Goal: Transaction & Acquisition: Purchase product/service

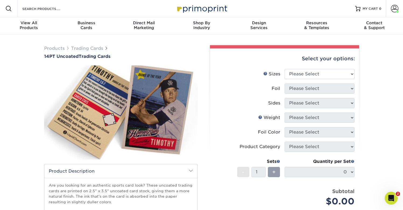
click at [383, 109] on div "Products Trading Cards 14PT Uncoated Trading Cards show more Templates" at bounding box center [201, 169] width 403 height 271
click at [399, 3] on link "Account" at bounding box center [394, 8] width 17 height 17
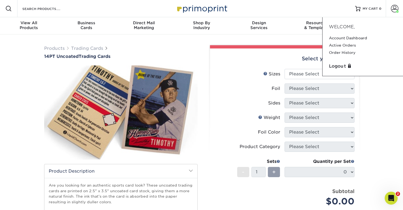
click at [216, 42] on div "Products Trading Cards 14PT Uncoated Trading Cards" at bounding box center [201, 165] width 323 height 249
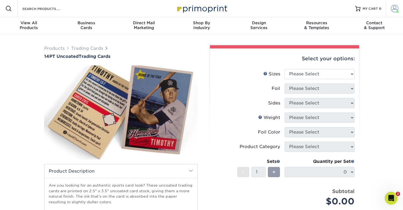
click at [395, 9] on span at bounding box center [395, 9] width 8 height 8
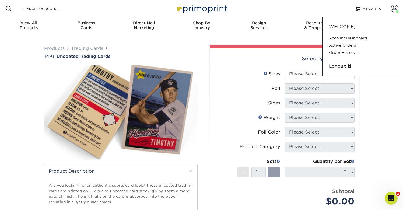
click at [376, 111] on div "Products Trading Cards 14PT Uncoated Trading Cards show more Templates" at bounding box center [201, 169] width 403 height 271
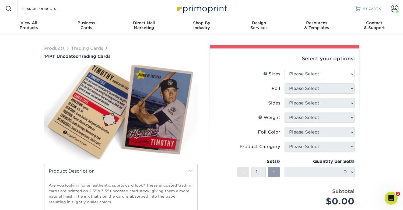
click at [368, 7] on span "MY CART" at bounding box center [370, 8] width 15 height 5
click at [334, 74] on select "Please Select 2.5" x 3.5"" at bounding box center [320, 74] width 70 height 10
click at [329, 77] on select "Please Select 2.5" x 3.5"" at bounding box center [320, 74] width 70 height 10
select select "2.50x3.50"
click at [285, 69] on select "Please Select 2.5" x 3.5"" at bounding box center [320, 74] width 70 height 10
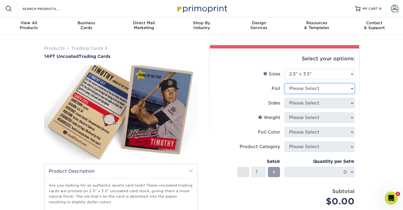
click at [327, 88] on select "Please Select Yes No" at bounding box center [320, 89] width 70 height 10
select select "0"
click at [285, 84] on select "Please Select Yes No" at bounding box center [320, 89] width 70 height 10
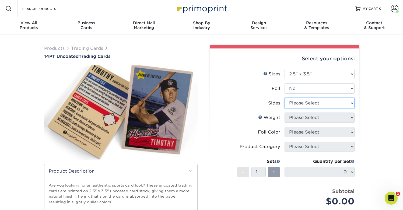
click at [344, 106] on select "Please Select Print Both Sides Print Front Only" at bounding box center [320, 103] width 70 height 10
select select "13abbda7-1d64-4f25-8bb2-c179b224825d"
click at [285, 98] on select "Please Select Print Both Sides Print Front Only" at bounding box center [320, 103] width 70 height 10
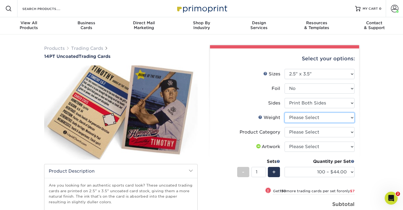
click at [335, 116] on select "Please Select 14PT Uncoated" at bounding box center [320, 118] width 70 height 10
select select "14PT Uncoated"
click at [285, 113] on select "Please Select 14PT Uncoated" at bounding box center [320, 118] width 70 height 10
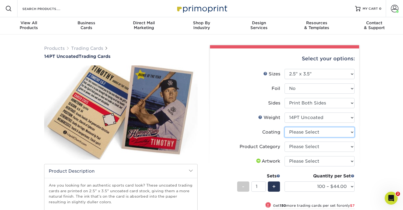
click at [346, 134] on select at bounding box center [320, 132] width 70 height 10
select select "3e7618de-abca-4bda-9f97-8b9129e913d8"
click at [285, 127] on select at bounding box center [320, 132] width 70 height 10
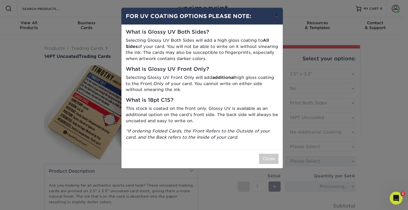
click at [278, 15] on button "×" at bounding box center [276, 15] width 12 height 15
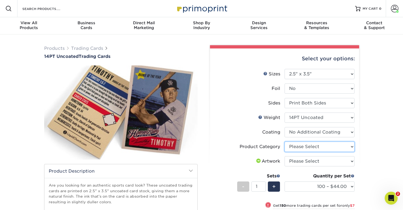
click at [338, 145] on select "Please Select Trading Cards" at bounding box center [320, 147] width 70 height 10
select select "c2f9bce9-36c2-409d-b101-c29d9d031e18"
click at [285, 142] on select "Please Select Trading Cards" at bounding box center [320, 147] width 70 height 10
click at [340, 162] on select "Please Select I will upload files I need a design - $100" at bounding box center [320, 161] width 70 height 10
select select "upload"
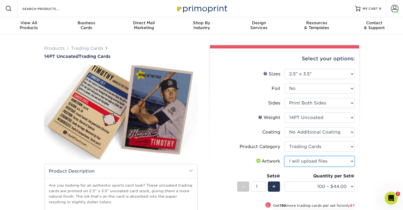
click at [285, 156] on select "Please Select I will upload files I need a design - $100" at bounding box center [320, 161] width 70 height 10
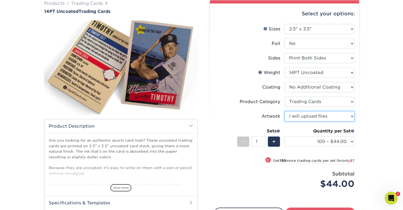
scroll to position [46, 0]
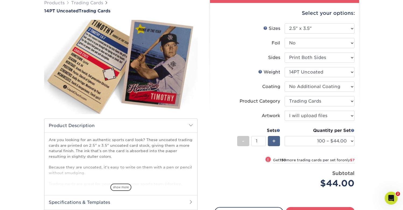
click at [277, 141] on div "+" at bounding box center [274, 141] width 12 height 10
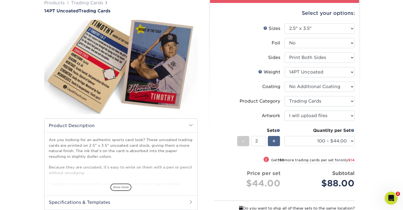
click at [277, 141] on div "+" at bounding box center [274, 141] width 12 height 10
type input "6"
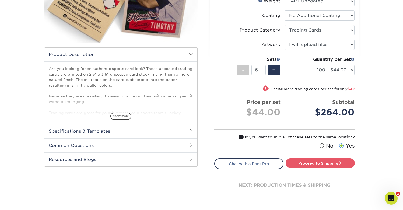
scroll to position [117, 0]
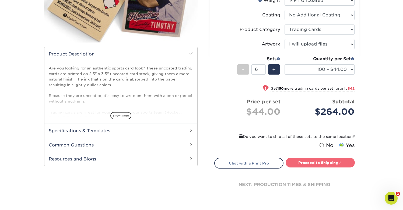
click at [320, 163] on link "Proceed to Shipping" at bounding box center [320, 163] width 69 height 10
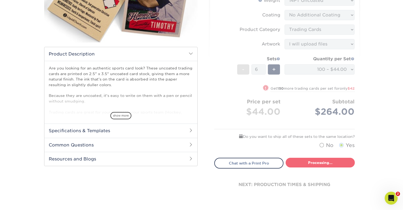
type input "Set 1"
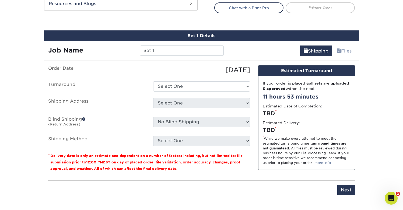
scroll to position [274, 0]
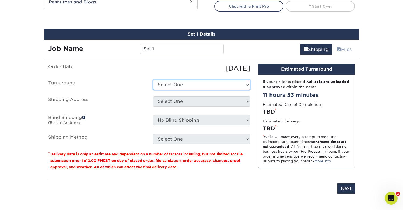
click at [208, 86] on select "Select One 2-4 Business Days 2 Day Next Business Day" at bounding box center [201, 85] width 97 height 10
select select "0cf973fe-bf75-479b-b69a-df131477f2d6"
click at [153, 80] on select "Select One 2-4 Business Days 2 Day Next Business Day" at bounding box center [201, 85] width 97 height 10
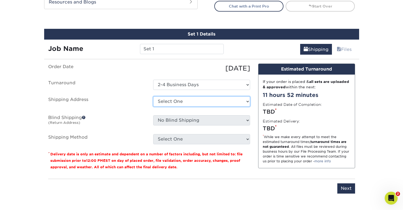
click at [214, 102] on select "Select One TS -primo + Add New Address" at bounding box center [201, 101] width 97 height 10
select select "286608"
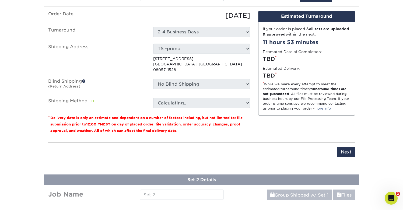
scroll to position [328, 0]
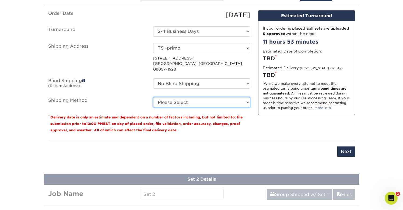
click at [227, 97] on select "Please Select 3 Day Shipping Service (+$17.82) Ground Shipping (+$18.03) 2 Day …" at bounding box center [201, 102] width 97 height 10
select select "02"
click at [153, 97] on select "Please Select 3 Day Shipping Service (+$17.82) Ground Shipping (+$18.03) 2 Day …" at bounding box center [201, 102] width 97 height 10
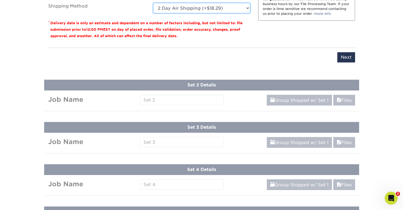
scroll to position [423, 0]
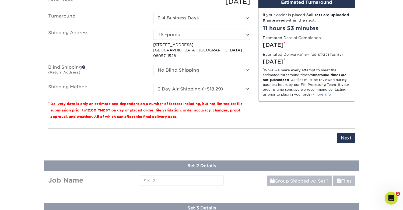
scroll to position [341, 0]
click at [348, 133] on input "Next" at bounding box center [347, 138] width 18 height 10
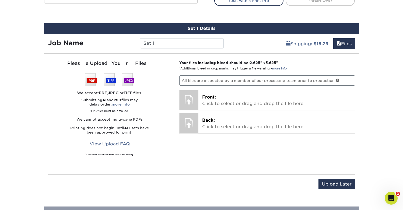
scroll to position [276, 0]
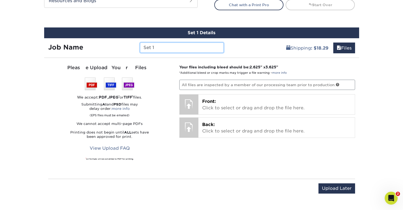
click at [167, 48] on input "Set 1" at bounding box center [182, 48] width 84 height 10
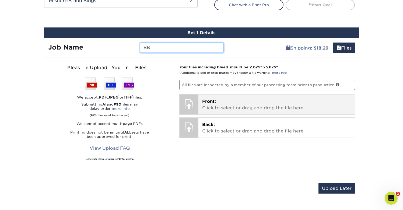
type input "BB"
click at [242, 107] on p "Front: Click to select or drag and drop the file here." at bounding box center [276, 104] width 149 height 13
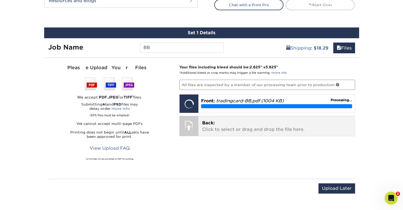
click at [213, 126] on p "Back: Click to select or drag and drop the file here." at bounding box center [276, 126] width 149 height 13
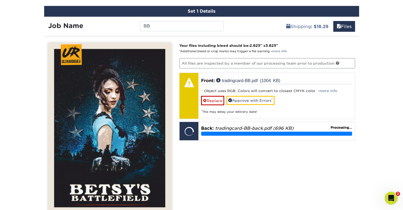
scroll to position [301, 0]
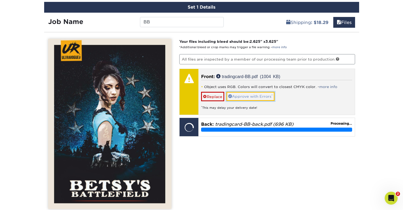
click at [265, 98] on link "Approve with Errors *" at bounding box center [251, 96] width 48 height 9
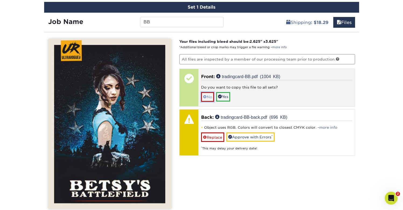
click at [212, 98] on link "No" at bounding box center [207, 96] width 13 height 9
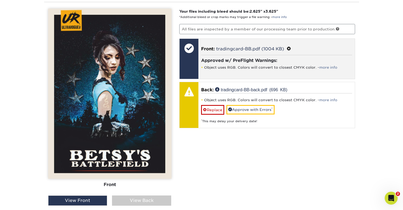
scroll to position [338, 0]
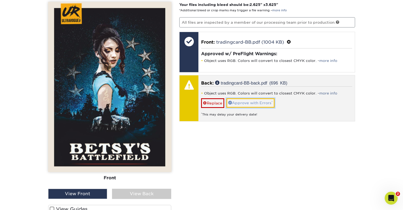
click at [261, 103] on link "Approve with Errors *" at bounding box center [251, 102] width 48 height 9
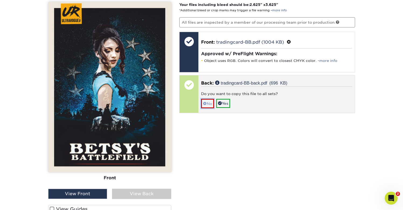
click at [210, 104] on link "No" at bounding box center [207, 103] width 13 height 9
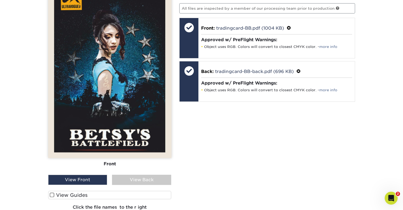
scroll to position [353, 0]
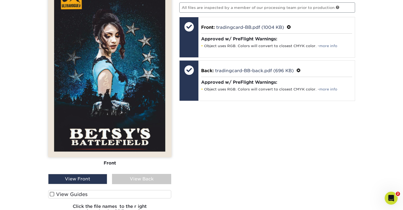
click at [146, 182] on div "View Back" at bounding box center [141, 179] width 59 height 10
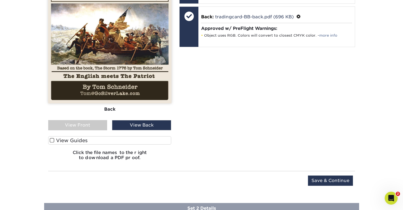
scroll to position [408, 0]
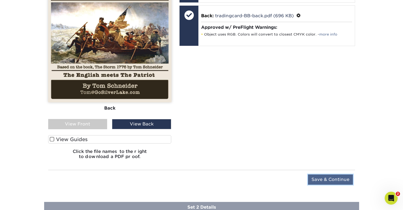
click at [332, 179] on input "Save & Continue" at bounding box center [330, 180] width 45 height 10
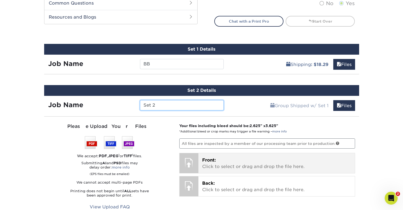
scroll to position [256, 0]
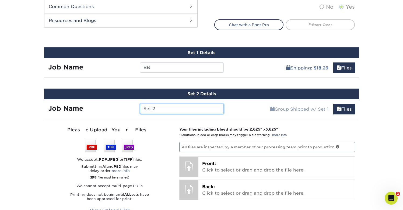
click at [175, 108] on input "Set 2" at bounding box center [182, 109] width 84 height 10
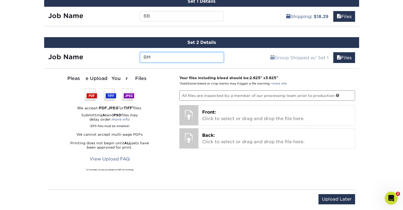
scroll to position [308, 0]
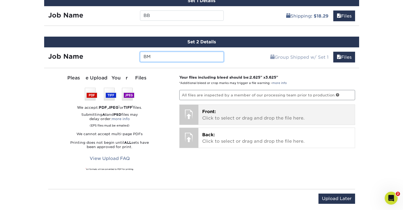
type input "BM"
click at [239, 116] on p "Front: Click to select or drag and drop the file here." at bounding box center [276, 115] width 149 height 13
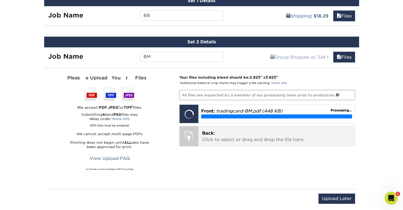
click at [211, 135] on span "Back:" at bounding box center [208, 133] width 13 height 5
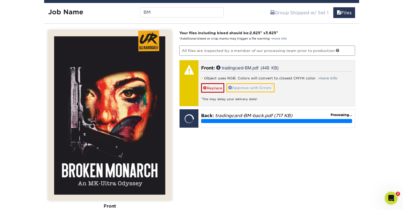
scroll to position [354, 0]
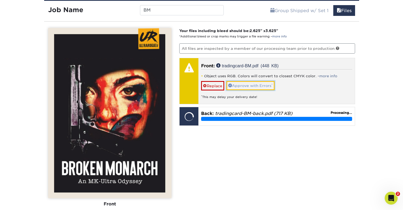
click at [257, 86] on link "Approve with Errors *" at bounding box center [251, 85] width 48 height 9
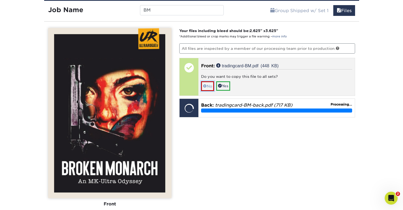
click at [212, 85] on link "No" at bounding box center [207, 85] width 13 height 9
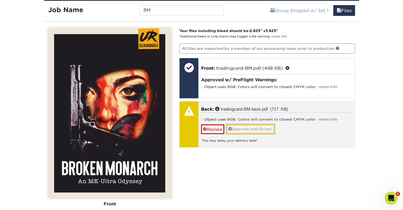
click at [259, 130] on link "Approve with Errors *" at bounding box center [251, 129] width 48 height 9
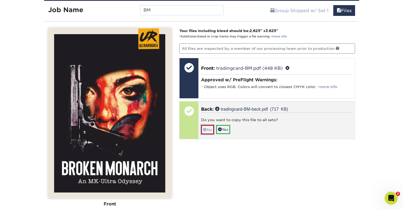
click at [210, 129] on link "No" at bounding box center [207, 129] width 13 height 9
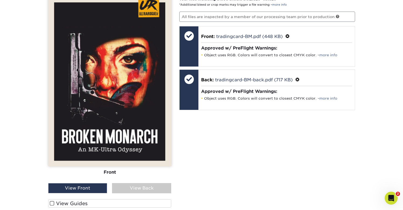
scroll to position [387, 0]
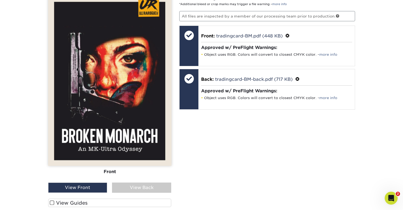
click at [146, 187] on div "View Back" at bounding box center [141, 188] width 59 height 10
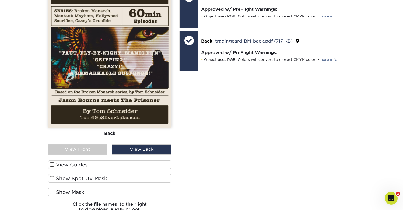
scroll to position [427, 0]
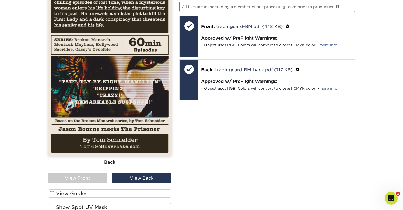
click at [101, 194] on label "View Guides" at bounding box center [109, 193] width 123 height 8
click at [0, 0] on input "View Guides" at bounding box center [0, 0] width 0 height 0
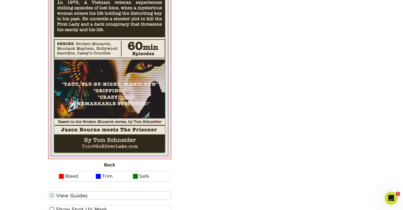
scroll to position [574, 0]
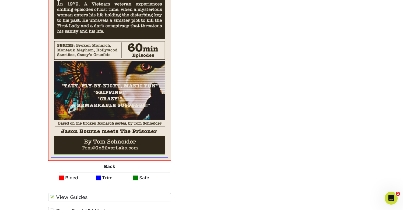
click at [111, 166] on div "Back" at bounding box center [109, 167] width 123 height 12
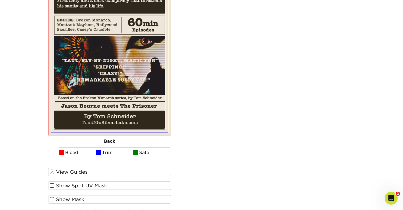
click at [95, 171] on label "View Guides" at bounding box center [109, 172] width 123 height 8
click at [0, 0] on input "View Guides" at bounding box center [0, 0] width 0 height 0
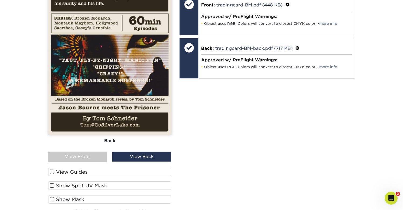
click at [92, 158] on div "View Front" at bounding box center [77, 157] width 59 height 10
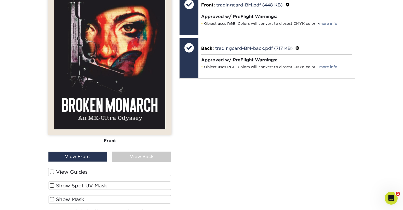
click at [89, 172] on label "View Guides" at bounding box center [109, 172] width 123 height 8
click at [0, 0] on input "View Guides" at bounding box center [0, 0] width 0 height 0
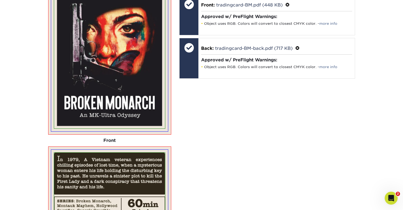
scroll to position [599, 0]
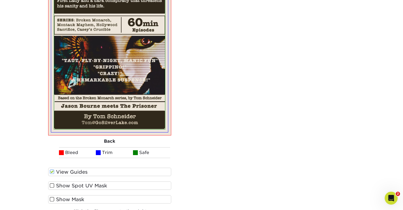
click at [81, 172] on label "View Guides" at bounding box center [109, 172] width 123 height 8
click at [0, 0] on input "View Guides" at bounding box center [0, 0] width 0 height 0
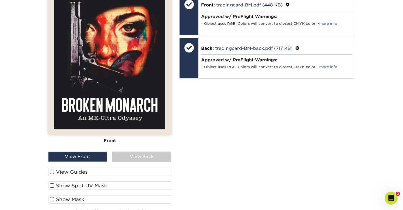
scroll to position [410, 0]
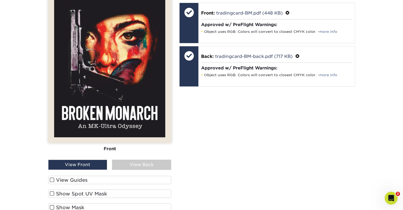
click at [72, 181] on label "View Guides" at bounding box center [109, 180] width 123 height 8
click at [0, 0] on input "View Guides" at bounding box center [0, 0] width 0 height 0
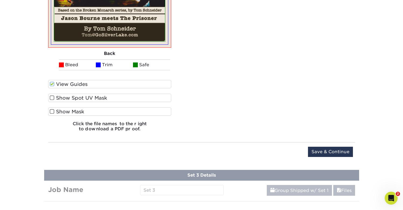
scroll to position [684, 0]
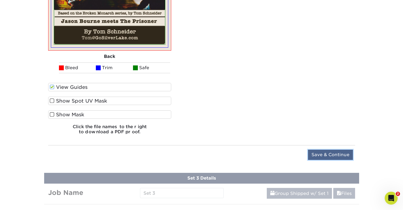
click at [331, 156] on input "Save & Continue" at bounding box center [330, 155] width 45 height 10
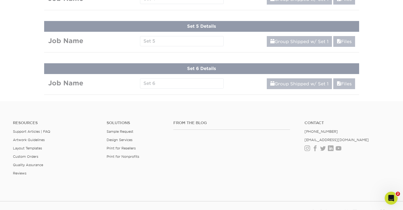
scroll to position [301, 0]
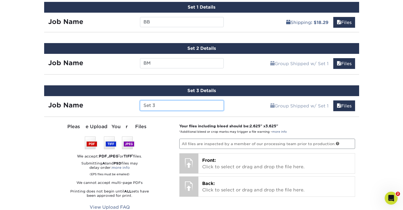
click at [164, 106] on input "Set 3" at bounding box center [182, 106] width 84 height 10
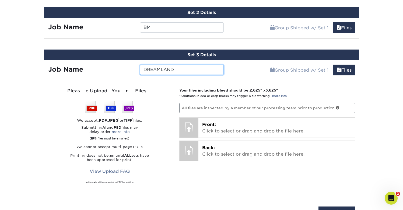
scroll to position [343, 0]
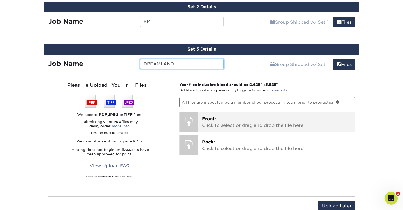
type input "DREAMLAND"
click at [231, 121] on p "Front: Click to select or drag and drop the file here." at bounding box center [276, 122] width 149 height 13
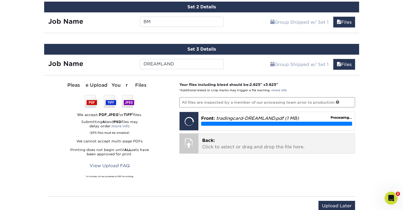
click at [195, 140] on div at bounding box center [189, 143] width 19 height 19
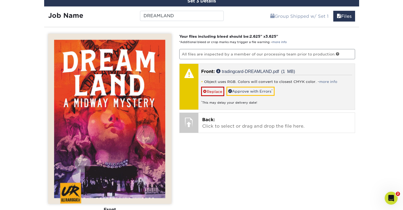
scroll to position [391, 0]
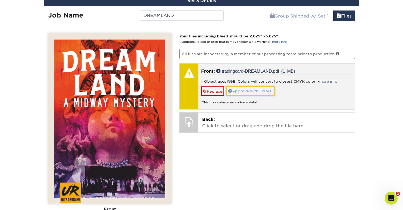
click at [242, 90] on link "Approve with Errors *" at bounding box center [251, 91] width 48 height 9
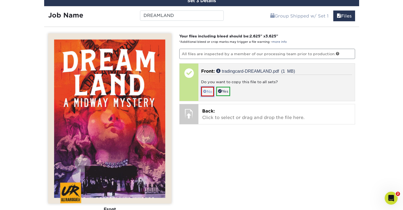
click at [210, 91] on link "No" at bounding box center [207, 91] width 13 height 9
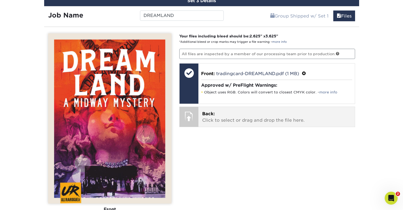
click at [211, 114] on span "Back:" at bounding box center [208, 113] width 13 height 5
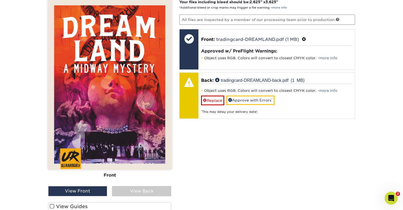
scroll to position [428, 0]
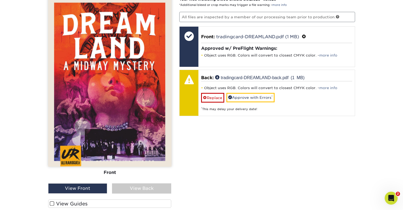
click at [144, 187] on div "View Back" at bounding box center [141, 189] width 59 height 10
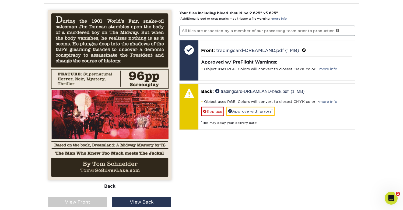
scroll to position [412, 0]
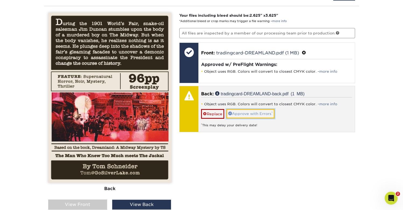
click at [244, 112] on link "Approve with Errors *" at bounding box center [251, 113] width 48 height 9
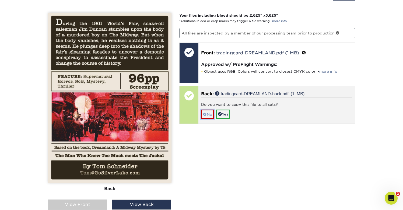
click at [209, 115] on link "No" at bounding box center [207, 114] width 13 height 9
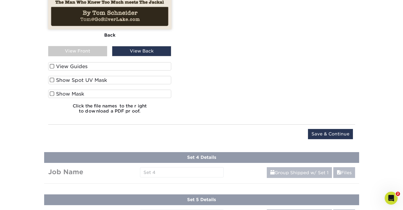
scroll to position [566, 0]
click at [332, 133] on input "Save & Continue" at bounding box center [330, 134] width 45 height 10
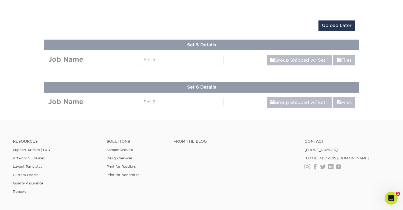
scroll to position [344, 0]
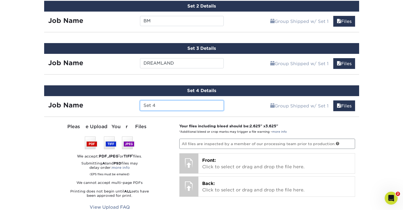
click at [159, 104] on input "Set 4" at bounding box center [182, 106] width 84 height 10
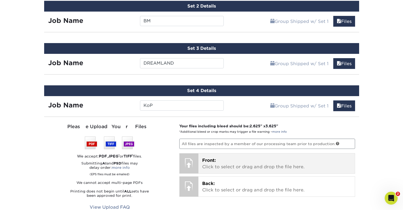
click at [240, 165] on p "Front: Click to select or drag and drop the file here." at bounding box center [276, 163] width 149 height 13
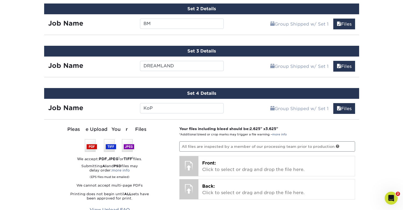
scroll to position [342, 0]
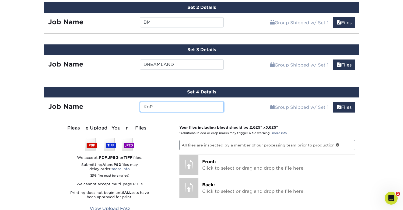
click at [154, 106] on input "KoP" at bounding box center [182, 107] width 84 height 10
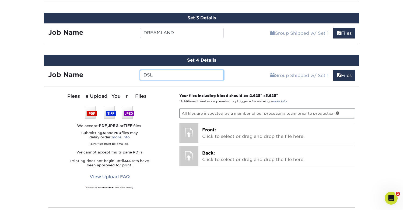
scroll to position [375, 0]
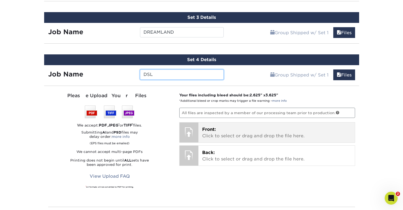
type input "DSL"
click at [229, 133] on p "Front: Click to select or drag and drop the file here." at bounding box center [276, 132] width 149 height 13
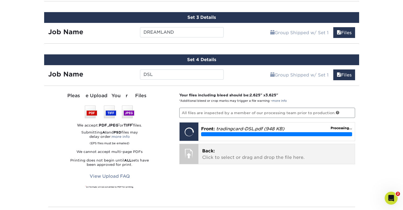
click at [220, 156] on p "Back: Click to select or drag and drop the file here." at bounding box center [276, 154] width 149 height 13
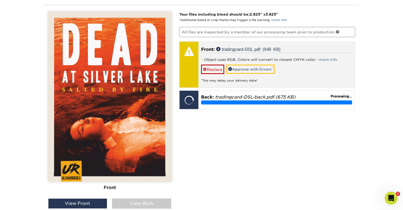
scroll to position [459, 0]
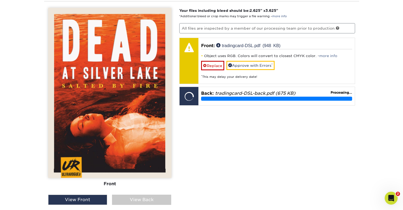
click at [130, 197] on div "View Back" at bounding box center [141, 200] width 59 height 10
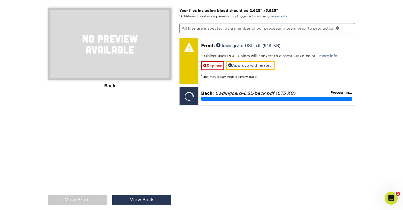
click at [96, 202] on div "View Front" at bounding box center [77, 200] width 59 height 10
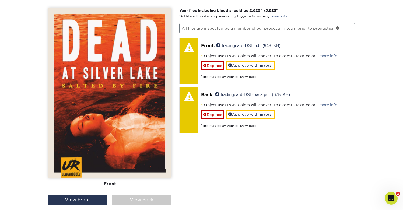
click at [148, 199] on div "View Back" at bounding box center [141, 200] width 59 height 10
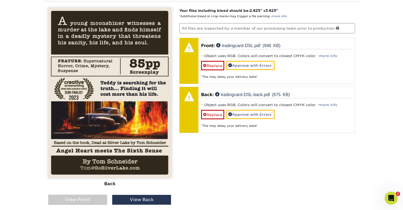
click at [93, 199] on div "View Front" at bounding box center [77, 200] width 59 height 10
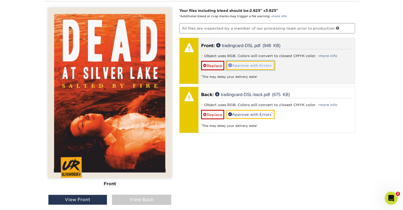
click at [251, 65] on link "Approve with Errors *" at bounding box center [251, 65] width 48 height 9
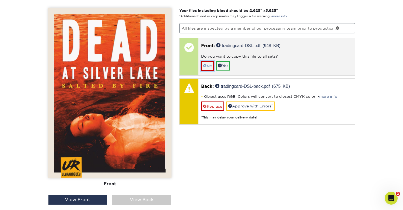
click at [207, 64] on link "No" at bounding box center [207, 65] width 13 height 9
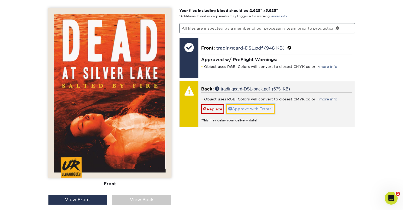
click at [245, 107] on link "Approve with Errors *" at bounding box center [251, 108] width 48 height 9
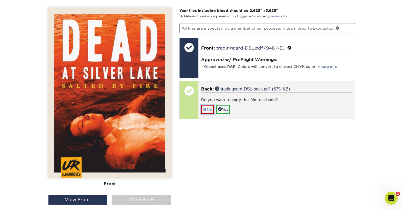
click at [210, 110] on link "No" at bounding box center [207, 109] width 13 height 9
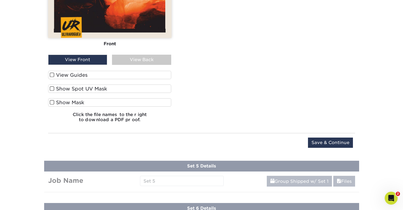
scroll to position [602, 0]
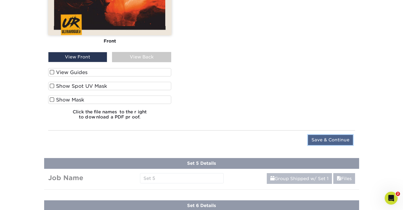
click at [336, 138] on input "Save & Continue" at bounding box center [330, 140] width 45 height 10
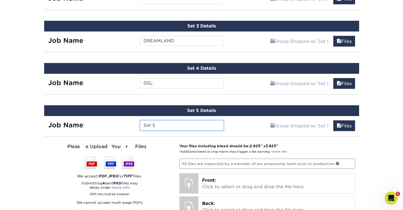
scroll to position [368, 0]
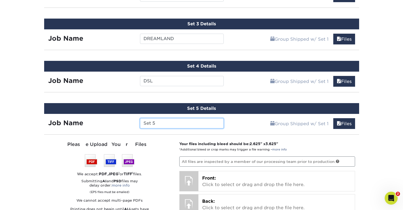
click at [172, 122] on input "Set 5" at bounding box center [182, 123] width 84 height 10
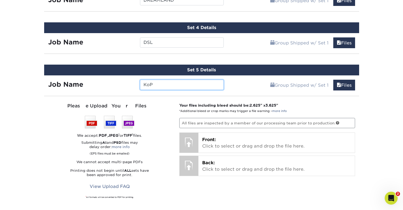
scroll to position [410, 0]
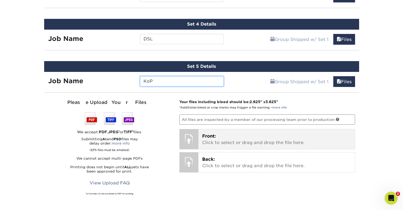
type input "KoP"
click at [240, 142] on p "Front: Click to select or drag and drop the file here." at bounding box center [276, 139] width 149 height 13
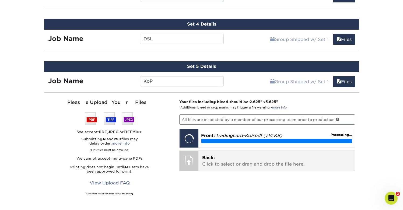
click at [209, 162] on p "Back: Click to select or drag and drop the file here." at bounding box center [276, 161] width 149 height 13
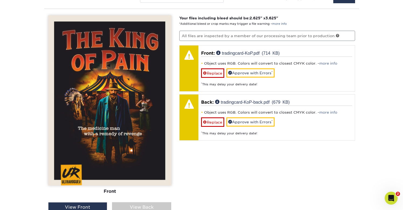
scroll to position [499, 0]
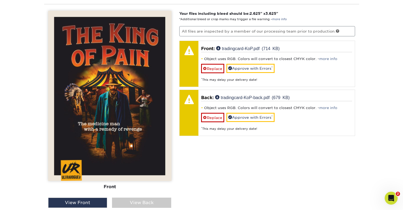
click at [126, 201] on div "View Back" at bounding box center [141, 203] width 59 height 10
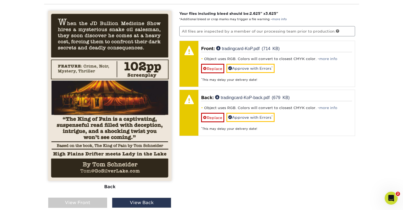
click at [89, 200] on div "View Front" at bounding box center [77, 203] width 59 height 10
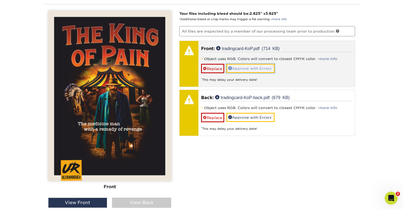
click at [255, 68] on link "Approve with Errors *" at bounding box center [251, 68] width 48 height 9
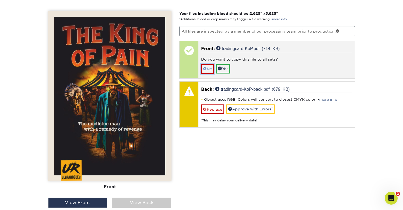
click at [210, 70] on link "No" at bounding box center [207, 68] width 13 height 9
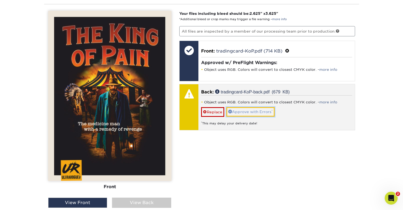
click at [248, 109] on link "Approve with Errors *" at bounding box center [251, 111] width 48 height 9
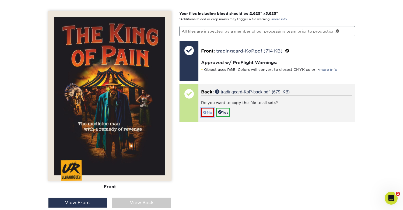
click at [210, 112] on link "No" at bounding box center [207, 112] width 13 height 9
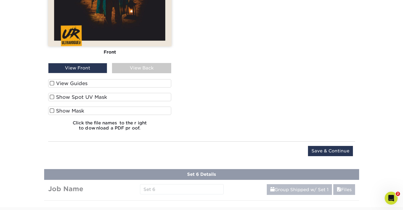
scroll to position [638, 0]
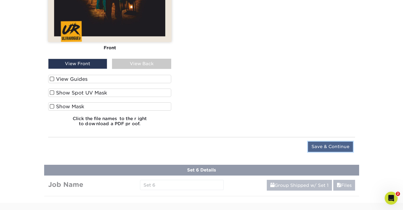
click at [324, 144] on input "Save & Continue" at bounding box center [330, 147] width 45 height 10
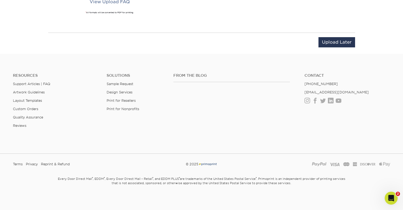
scroll to position [428, 0]
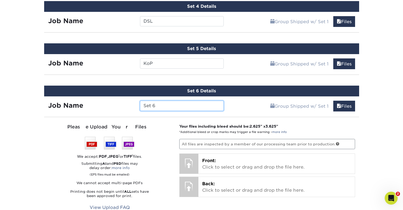
click at [160, 104] on input "Set 6" at bounding box center [182, 106] width 84 height 10
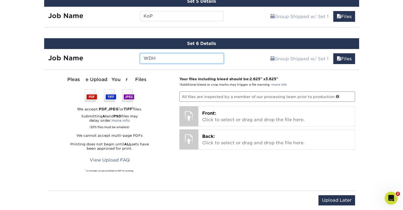
scroll to position [478, 0]
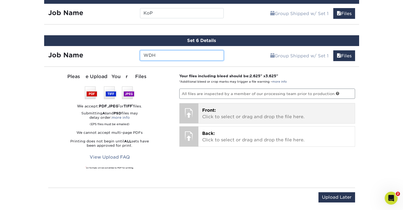
type input "WDH"
click at [233, 113] on p "Front: Click to select or drag and drop the file here." at bounding box center [276, 113] width 149 height 13
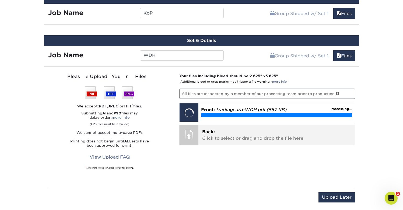
click at [240, 134] on p "Back: Click to select or drag and drop the file here." at bounding box center [276, 135] width 149 height 13
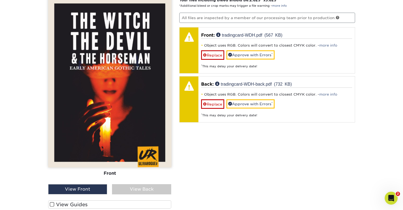
scroll to position [556, 0]
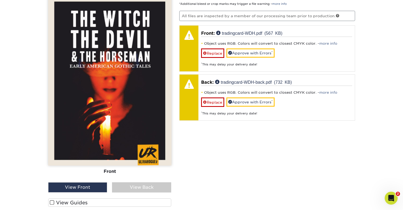
click at [145, 186] on div "View Back" at bounding box center [141, 187] width 59 height 10
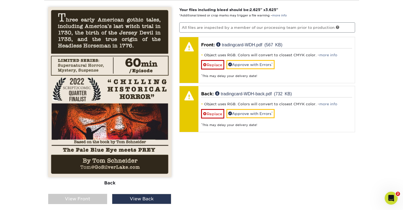
scroll to position [545, 0]
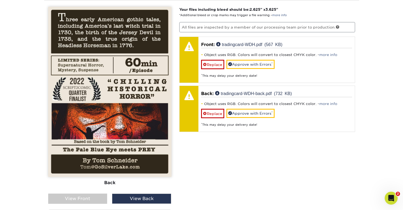
click at [98, 200] on div "View Front" at bounding box center [77, 199] width 59 height 10
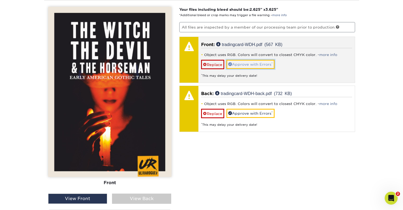
click at [253, 65] on link "Approve with Errors *" at bounding box center [251, 64] width 48 height 9
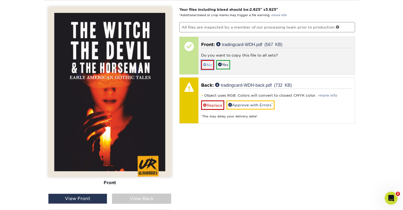
click at [209, 64] on link "No" at bounding box center [207, 64] width 13 height 9
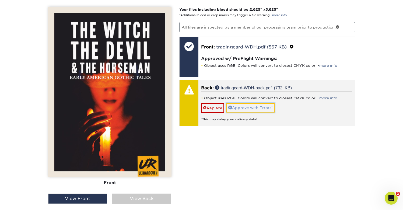
click at [243, 108] on link "Approve with Errors *" at bounding box center [251, 107] width 48 height 9
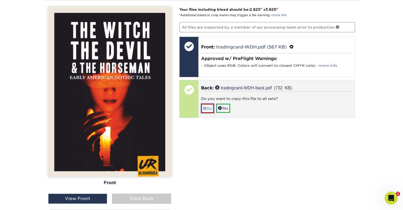
click at [209, 109] on link "No" at bounding box center [207, 108] width 13 height 9
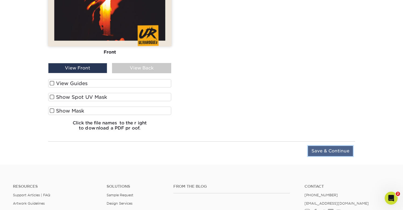
click at [325, 148] on input "Save & Continue" at bounding box center [330, 151] width 45 height 10
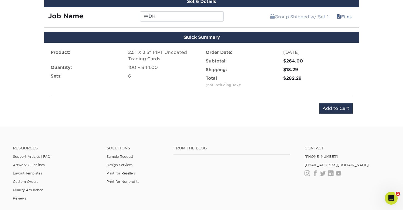
scroll to position [522, 0]
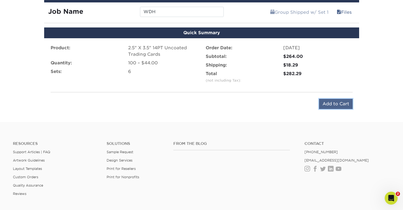
click at [336, 100] on input "Add to Cart" at bounding box center [336, 104] width 34 height 10
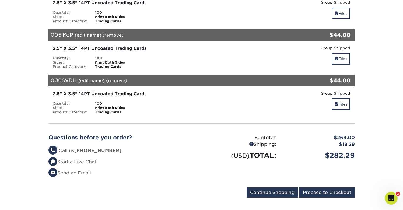
scroll to position [252, 0]
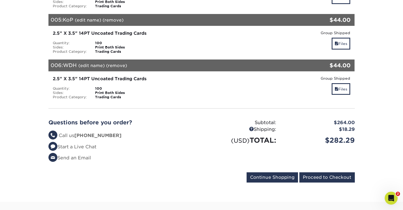
scroll to position [267, 0]
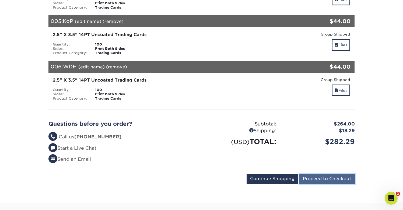
click at [329, 174] on input "Proceed to Checkout" at bounding box center [328, 179] width 56 height 10
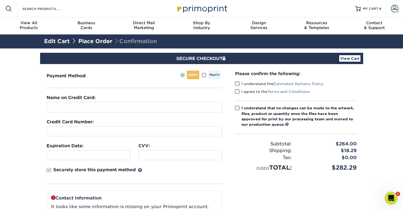
click at [204, 75] on span at bounding box center [204, 75] width 5 height 5
click at [0, 0] on input "radio" at bounding box center [0, 0] width 0 height 0
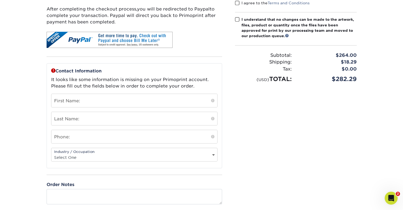
scroll to position [93, 0]
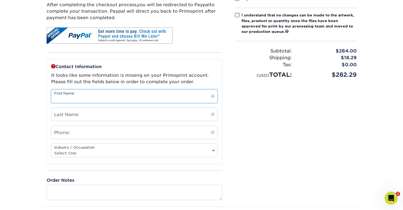
click at [166, 97] on input "text" at bounding box center [134, 96] width 166 height 13
type input "[PERSON_NAME]"
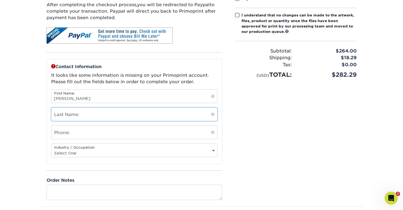
type input "[PERSON_NAME]"
type input "6098702662"
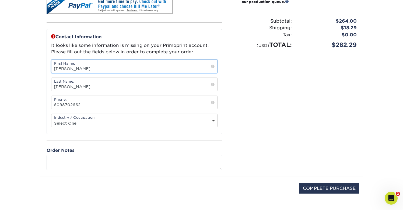
scroll to position [124, 0]
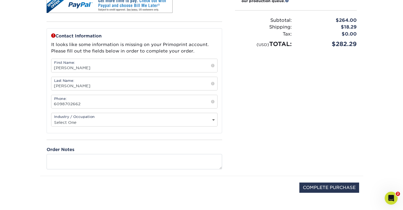
click at [175, 121] on select "Select One Administrative Executive Human Resources Construction Education Ente…" at bounding box center [134, 123] width 166 height 8
select select "11"
click at [51, 119] on select "Select One Administrative Executive Human Resources Construction Education Ente…" at bounding box center [134, 123] width 166 height 8
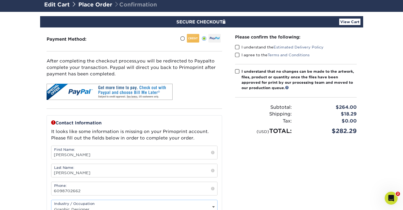
scroll to position [41, 0]
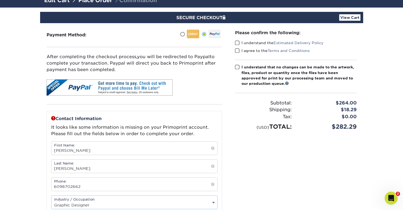
click at [237, 41] on span at bounding box center [237, 42] width 5 height 5
click at [0, 0] on input "I understand the Estimated Delivery Policy" at bounding box center [0, 0] width 0 height 0
click at [237, 51] on span at bounding box center [237, 50] width 5 height 5
click at [0, 0] on input "I agree to the Terms and Conditions" at bounding box center [0, 0] width 0 height 0
click at [236, 67] on span at bounding box center [237, 67] width 5 height 5
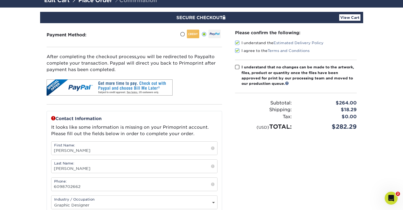
click at [0, 0] on input "I understand that no changes can be made to the artwork, files, product or quan…" at bounding box center [0, 0] width 0 height 0
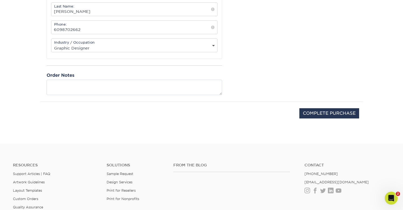
scroll to position [201, 0]
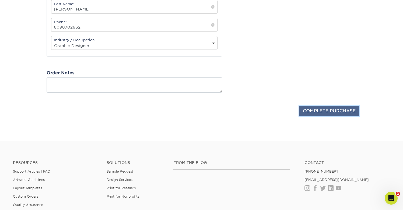
click at [326, 110] on input "COMPLETE PURCHASE" at bounding box center [330, 111] width 60 height 10
type input "PROCESSING, PLEASE WAIT..."
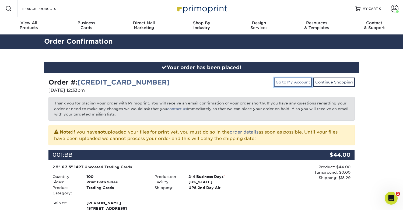
click at [290, 83] on link "Go to My Account" at bounding box center [293, 82] width 38 height 9
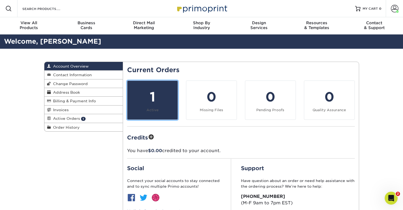
click at [144, 108] on link "1 Active" at bounding box center [152, 100] width 51 height 39
